Goal: Information Seeking & Learning: Find specific fact

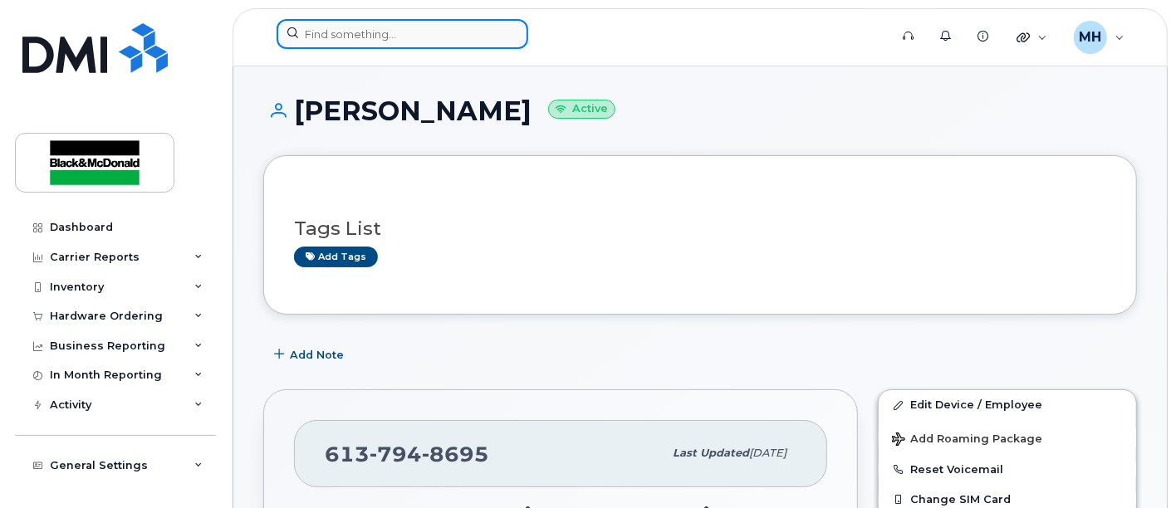
drag, startPoint x: 413, startPoint y: 38, endPoint x: 471, endPoint y: 39, distance: 58.1
click at [472, 42] on input at bounding box center [403, 34] width 252 height 30
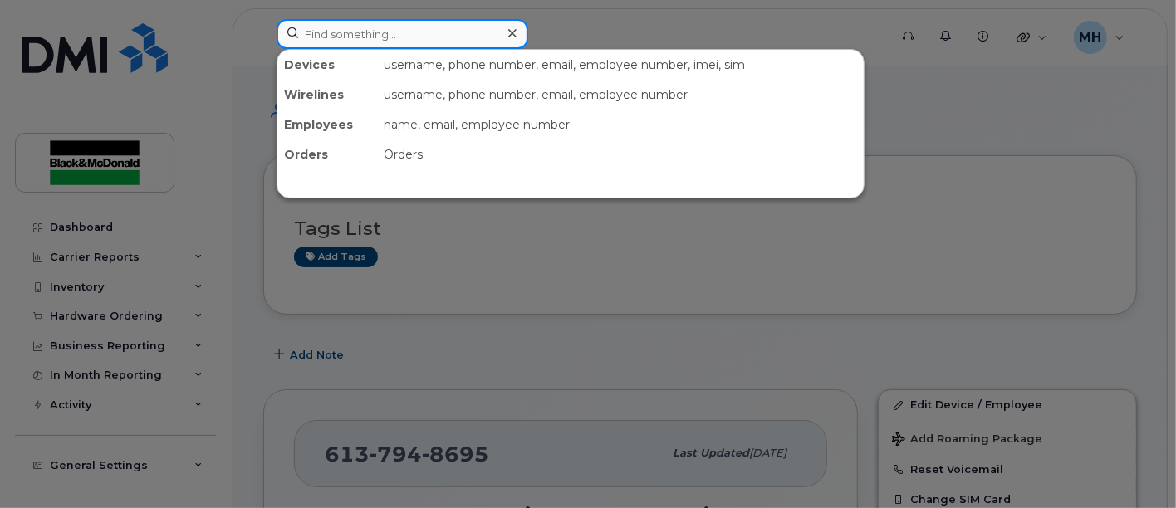
paste input "my level 2 inspector, course fee"
type input "my level 2 inspector, course fee"
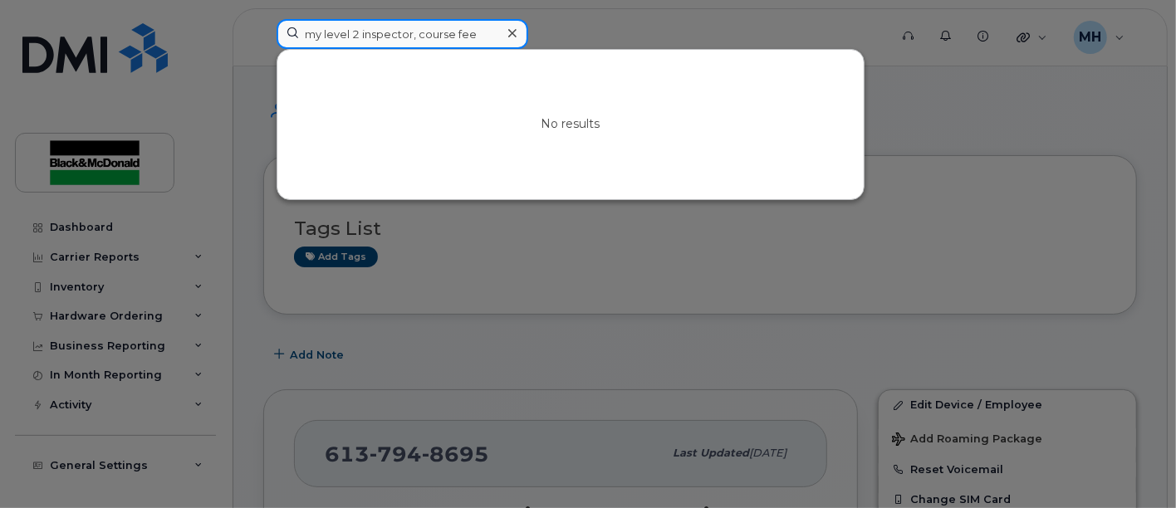
drag, startPoint x: 470, startPoint y: 36, endPoint x: -693, endPoint y: 65, distance: 1163.2
click at [395, 47] on input at bounding box center [403, 34] width 252 height 30
paste input "89302610104386027185"
type input "89302610104386027185"
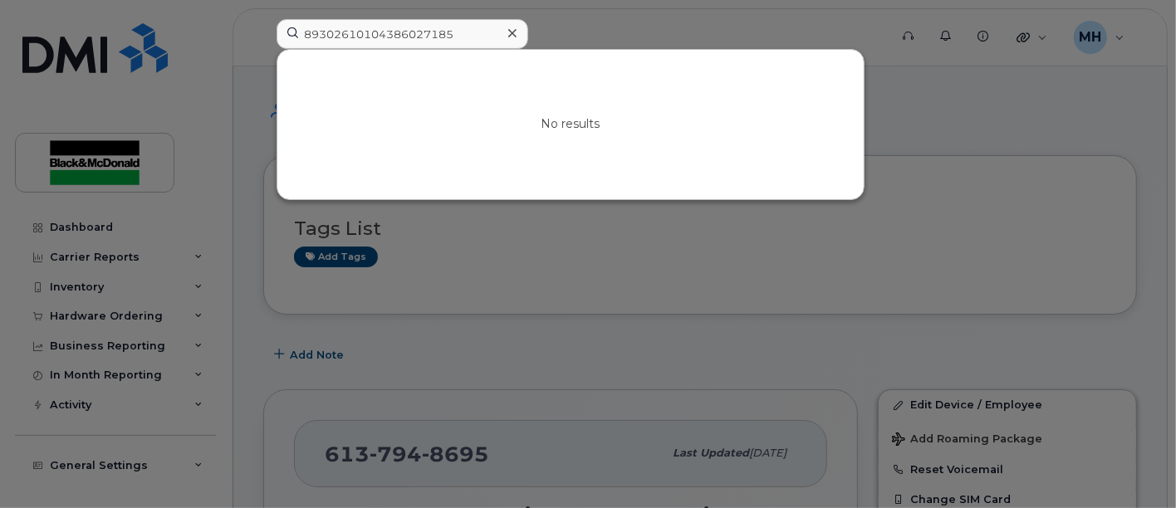
click at [511, 27] on icon at bounding box center [512, 33] width 8 height 13
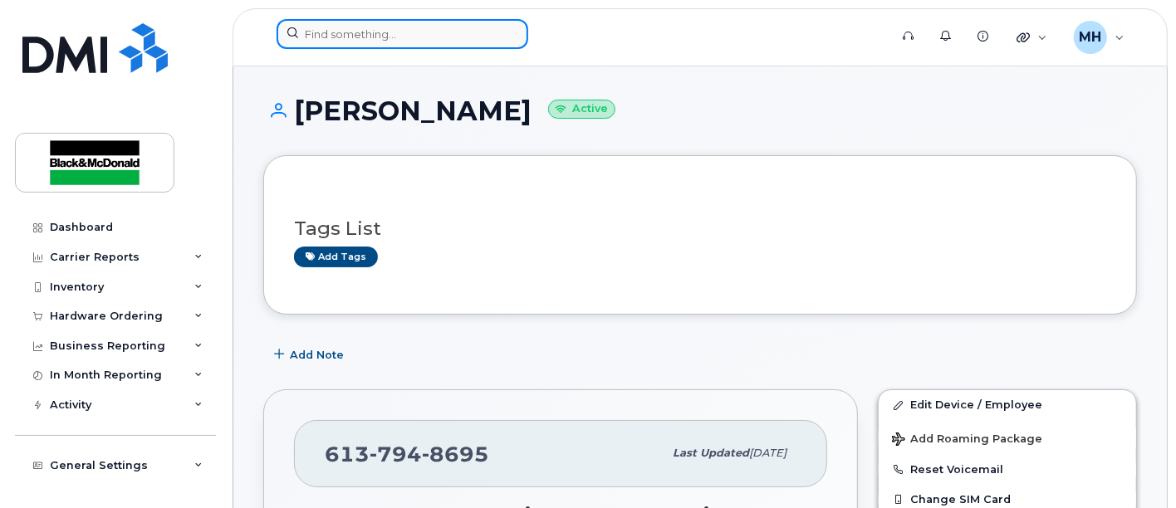
click at [414, 40] on input at bounding box center [403, 34] width 252 height 30
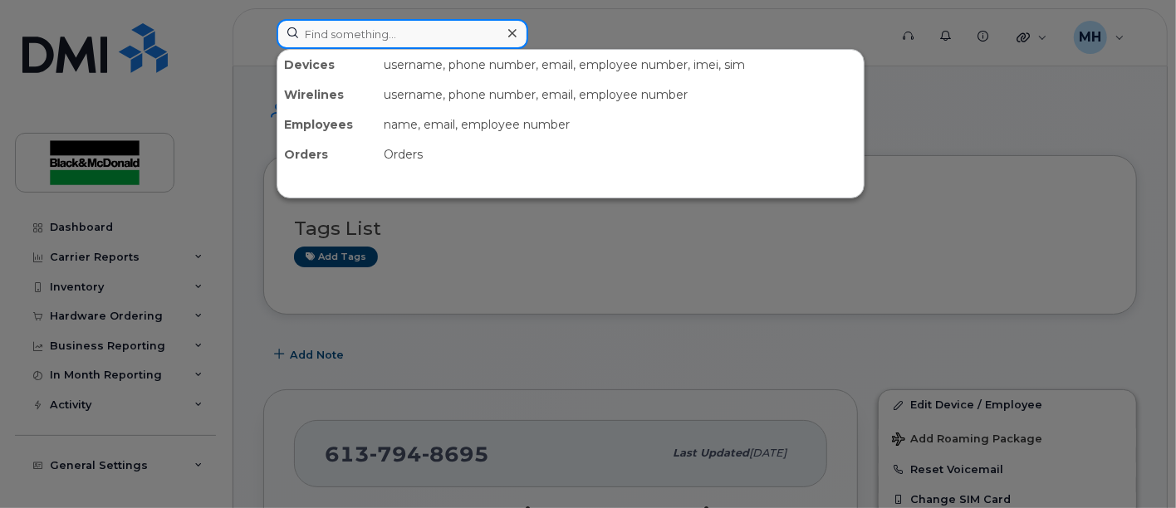
click at [389, 44] on input at bounding box center [403, 34] width 252 height 30
paste input "89302610104386027185"
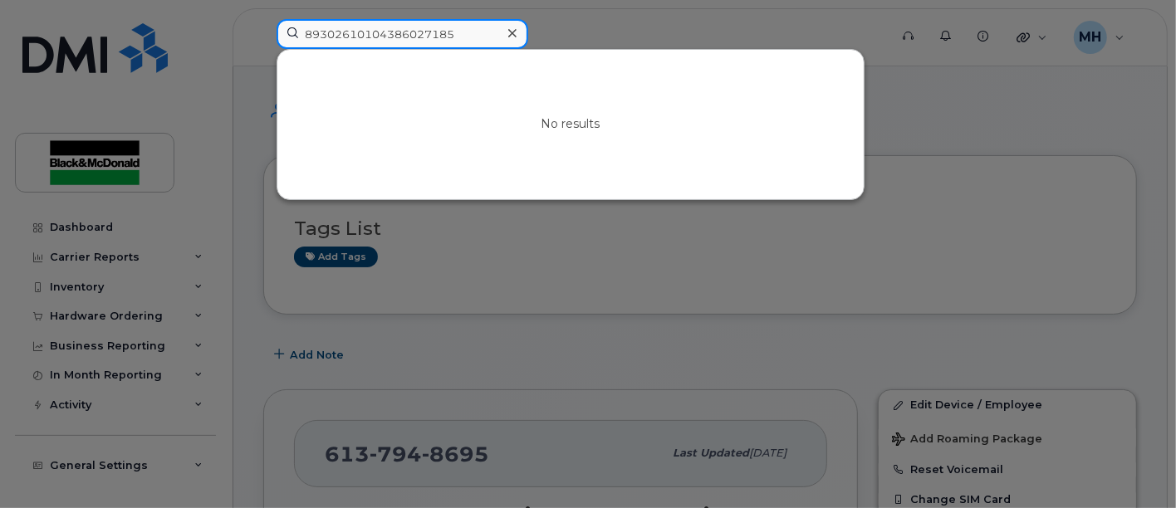
type input "89302610104386027185"
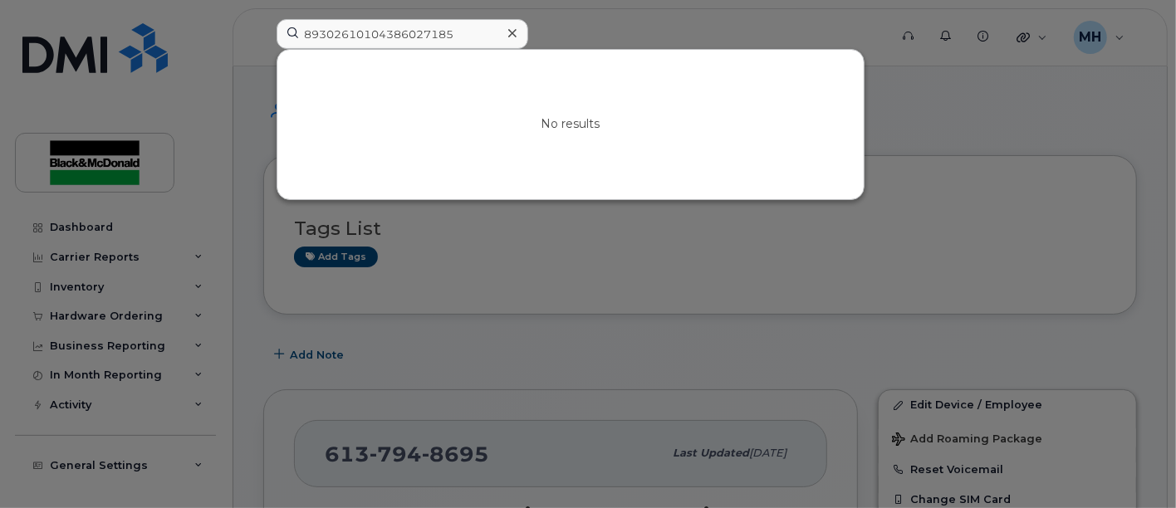
click at [511, 29] on icon at bounding box center [512, 33] width 8 height 13
